Goal: Find specific page/section: Find specific page/section

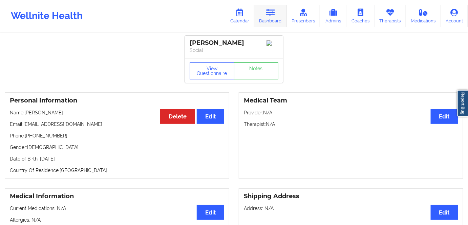
click at [272, 18] on link "Dashboard" at bounding box center [270, 16] width 33 height 22
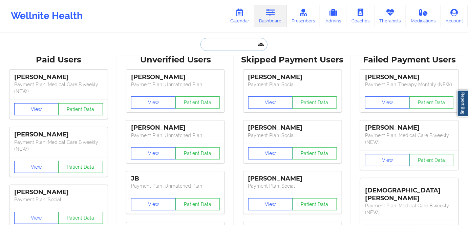
click at [227, 44] on input "text" at bounding box center [233, 44] width 67 height 13
paste input "[EMAIL_ADDRESS][DOMAIN_NAME]"
type input "[EMAIL_ADDRESS][DOMAIN_NAME]"
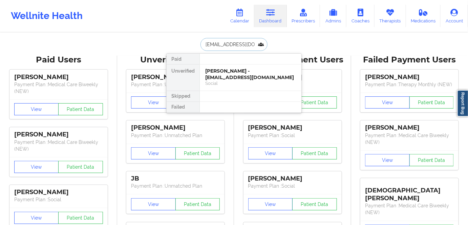
scroll to position [0, 5]
click at [255, 72] on div "[PERSON_NAME] - [EMAIL_ADDRESS][DOMAIN_NAME]" at bounding box center [250, 74] width 91 height 13
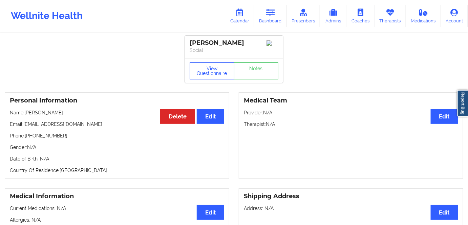
click at [214, 74] on button "View Questionnaire" at bounding box center [212, 70] width 45 height 17
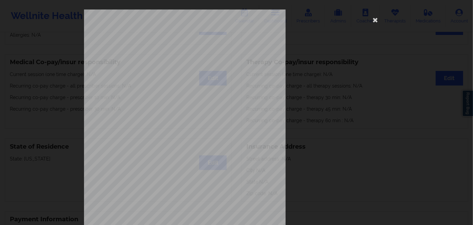
scroll to position [98, 0]
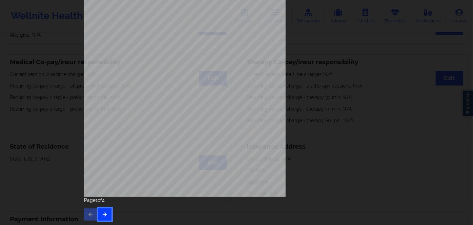
click at [99, 211] on button "button" at bounding box center [104, 214] width 13 height 12
click at [103, 214] on icon "button" at bounding box center [105, 214] width 6 height 4
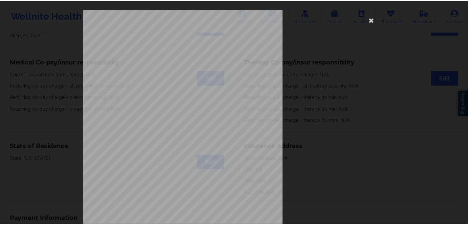
scroll to position [0, 0]
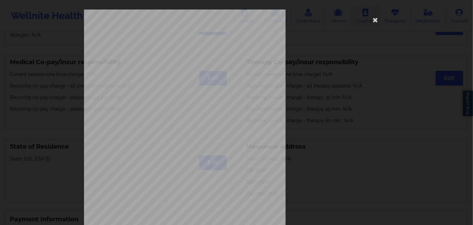
click at [376, 17] on icon at bounding box center [375, 19] width 11 height 11
